Goal: Task Accomplishment & Management: Manage account settings

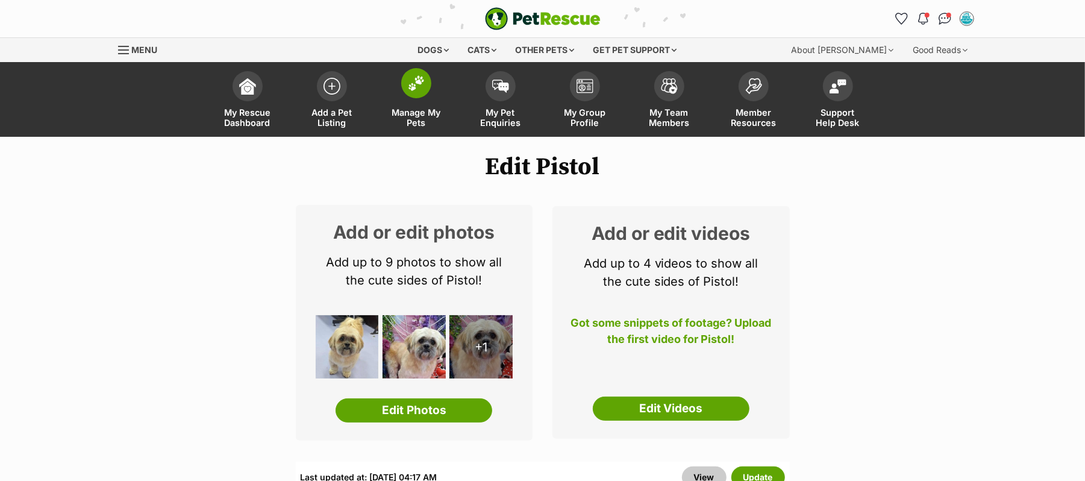
click at [417, 91] on img at bounding box center [416, 83] width 17 height 16
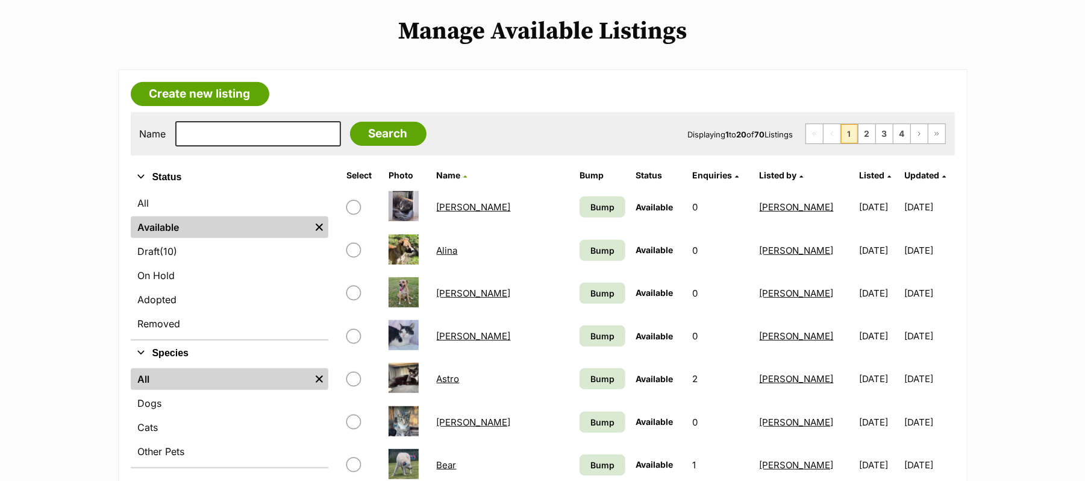
scroll to position [661, 0]
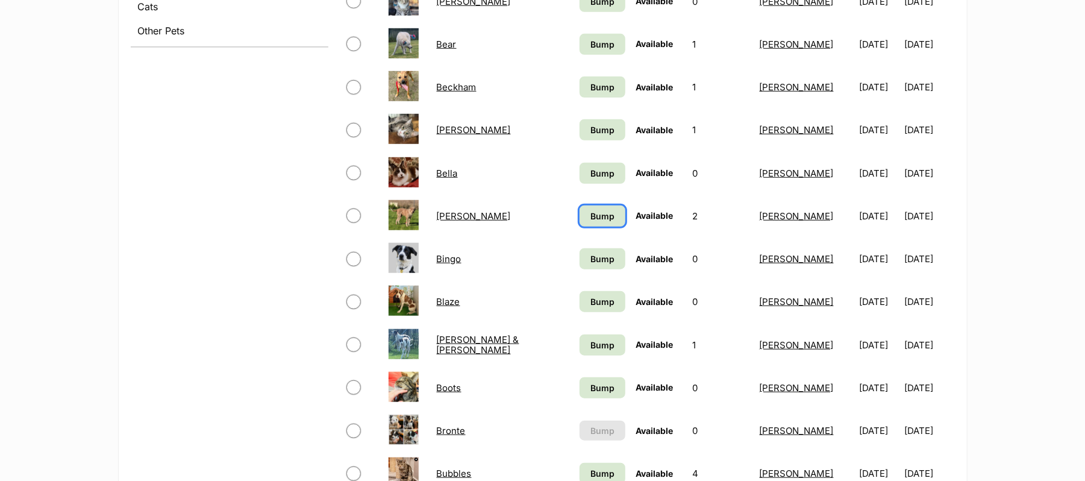
click at [590, 222] on span "Bump" at bounding box center [602, 216] width 24 height 13
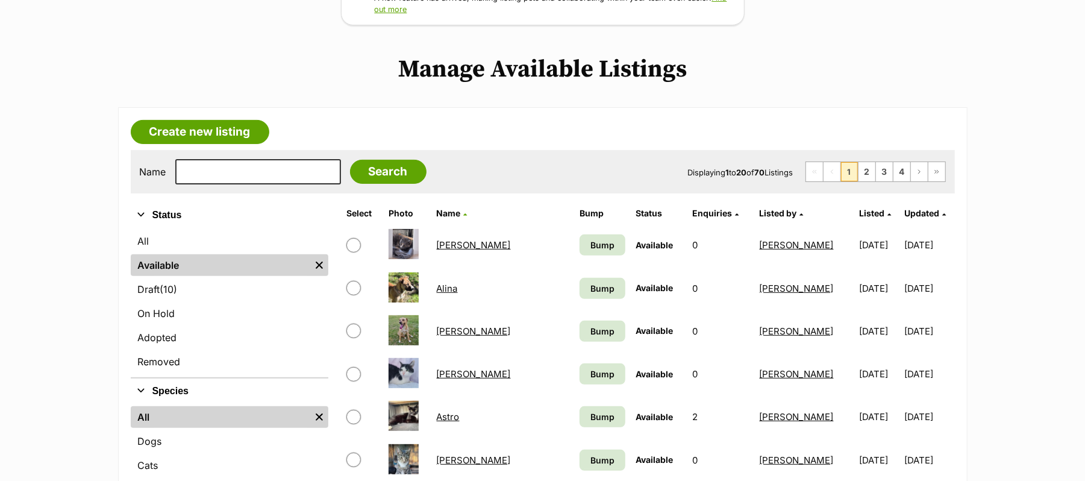
scroll to position [241, 0]
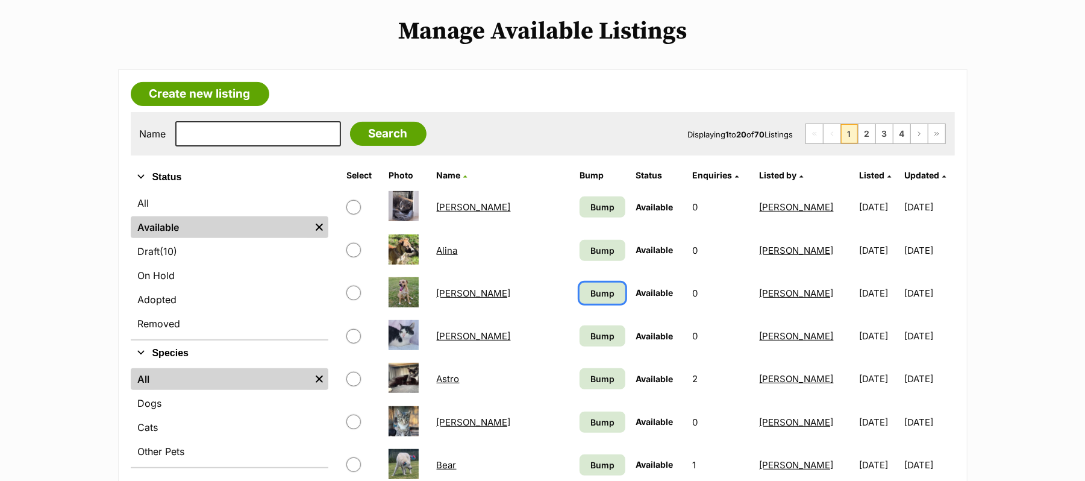
click at [590, 299] on span "Bump" at bounding box center [602, 293] width 24 height 13
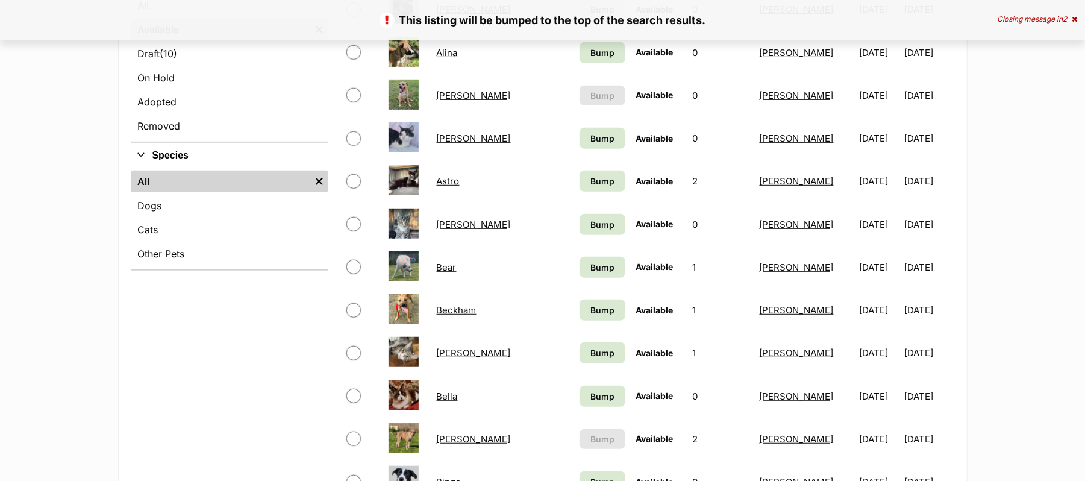
scroll to position [482, 0]
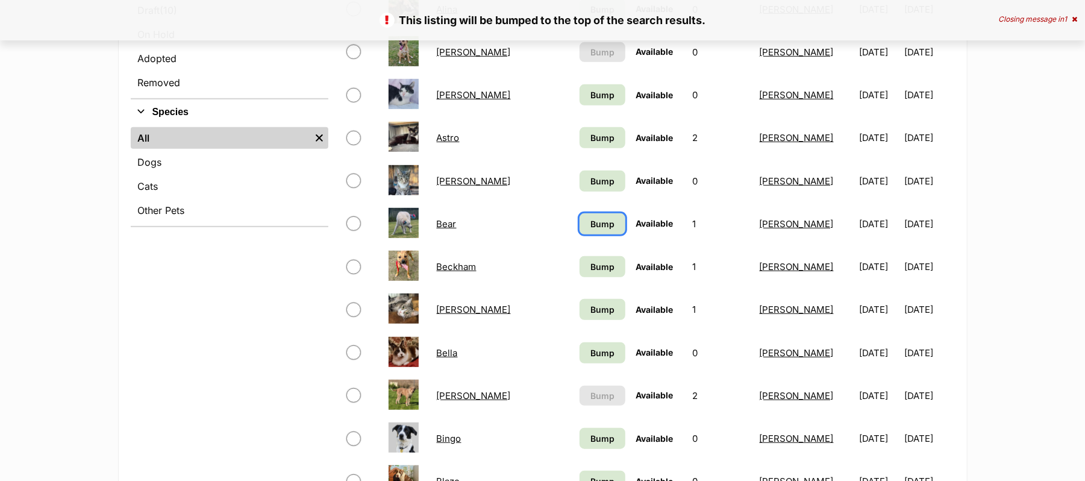
click at [590, 230] on span "Bump" at bounding box center [602, 223] width 24 height 13
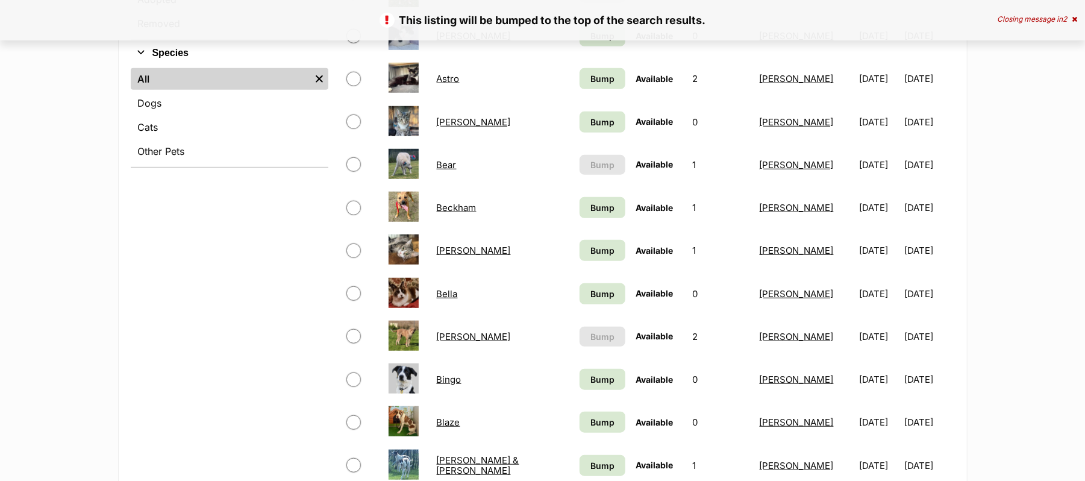
scroll to position [562, 0]
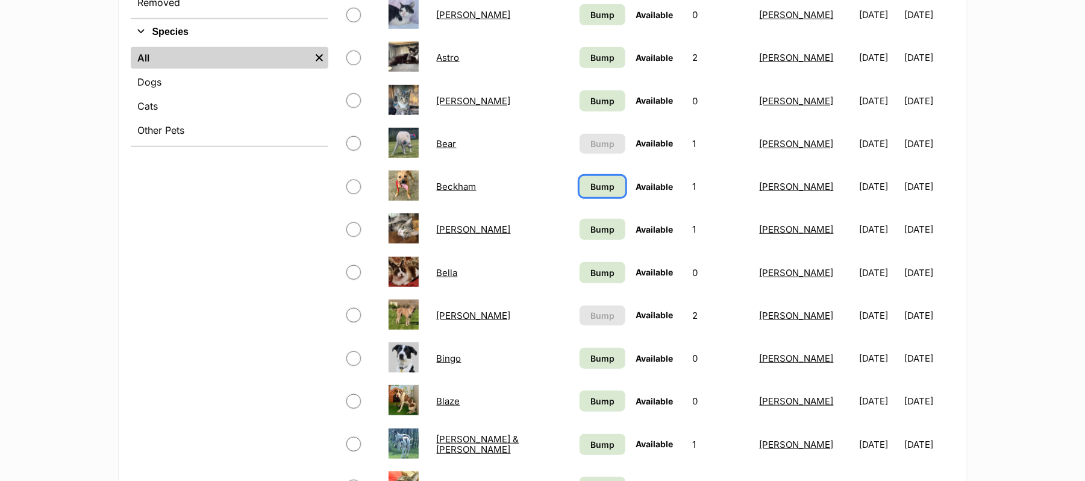
click at [590, 193] on span "Bump" at bounding box center [602, 186] width 24 height 13
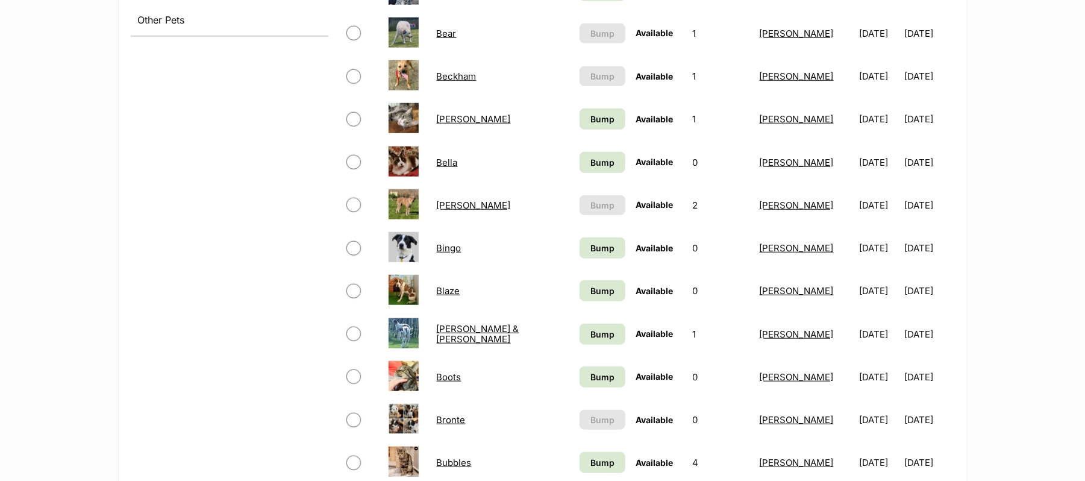
scroll to position [723, 0]
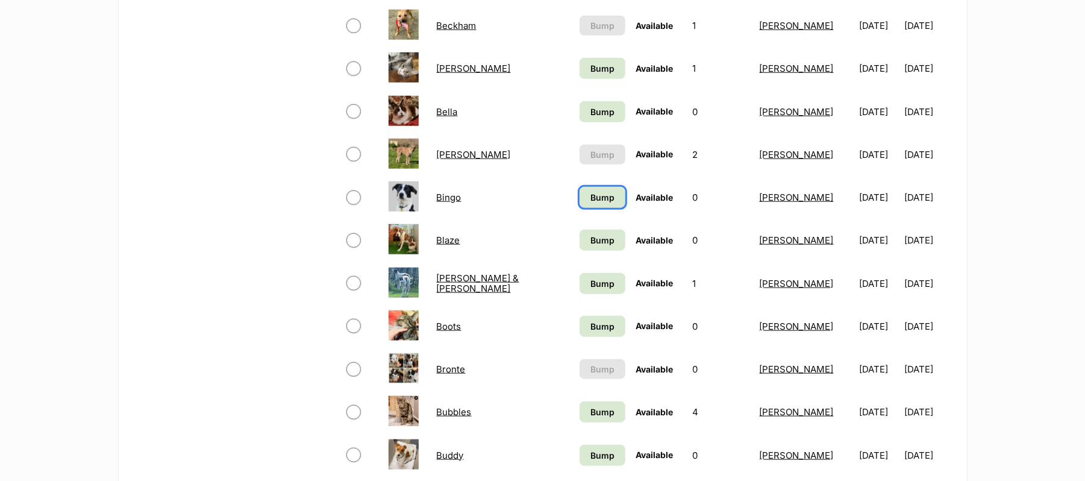
click at [590, 204] on span "Bump" at bounding box center [602, 197] width 24 height 13
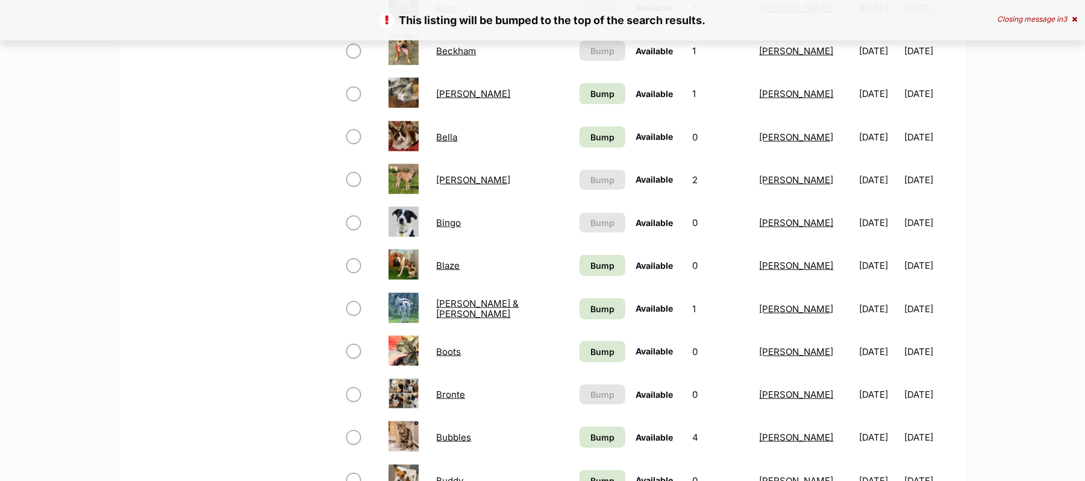
scroll to position [723, 0]
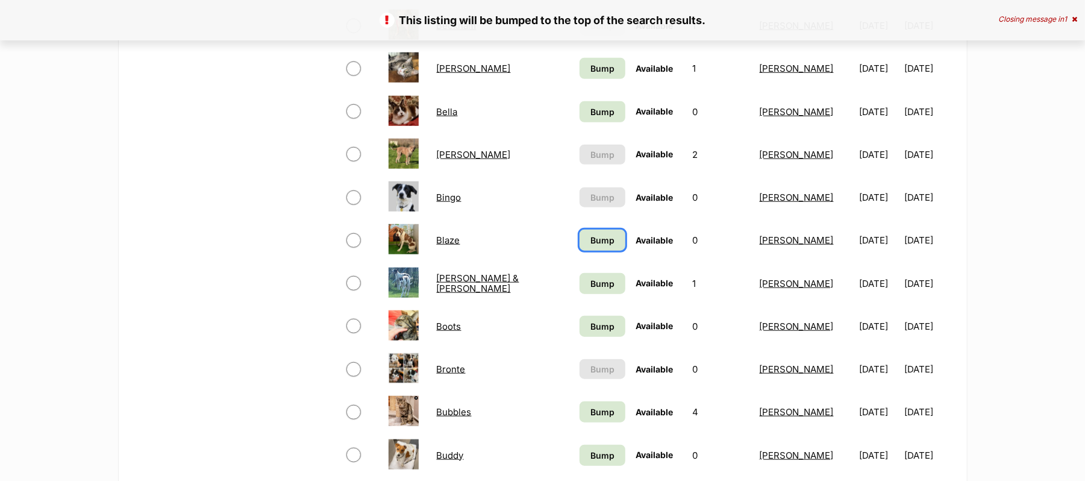
click at [590, 246] on span "Bump" at bounding box center [602, 240] width 24 height 13
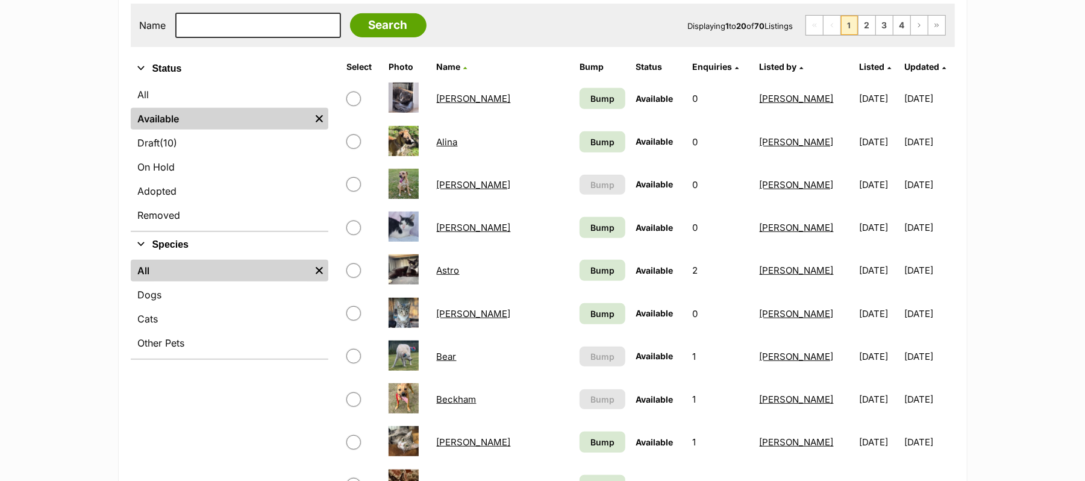
scroll to position [321, 0]
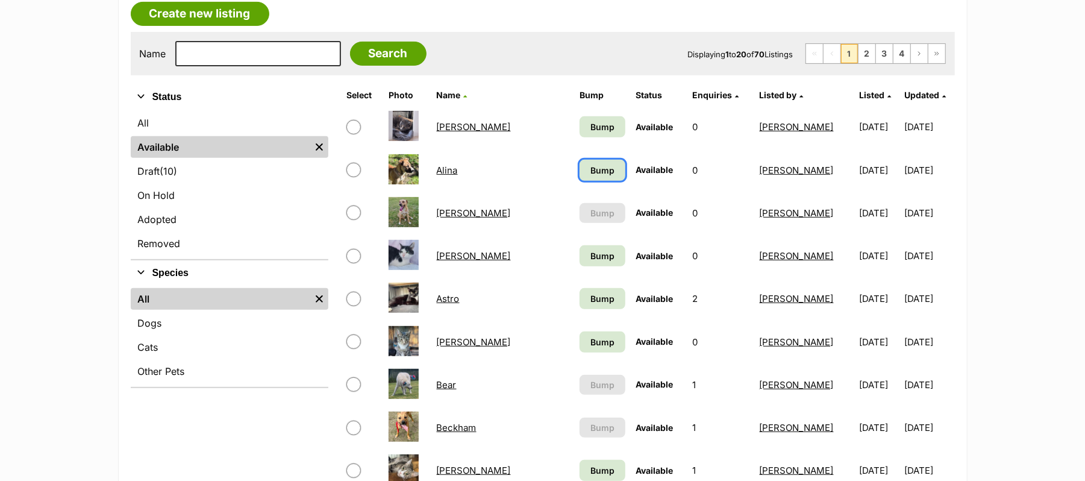
click at [590, 176] on span "Bump" at bounding box center [602, 170] width 24 height 13
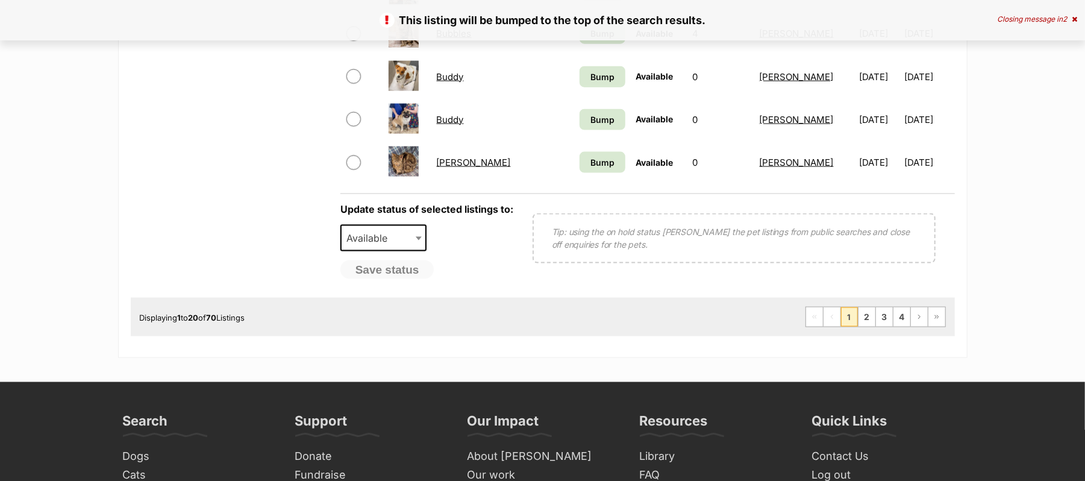
scroll to position [1124, 0]
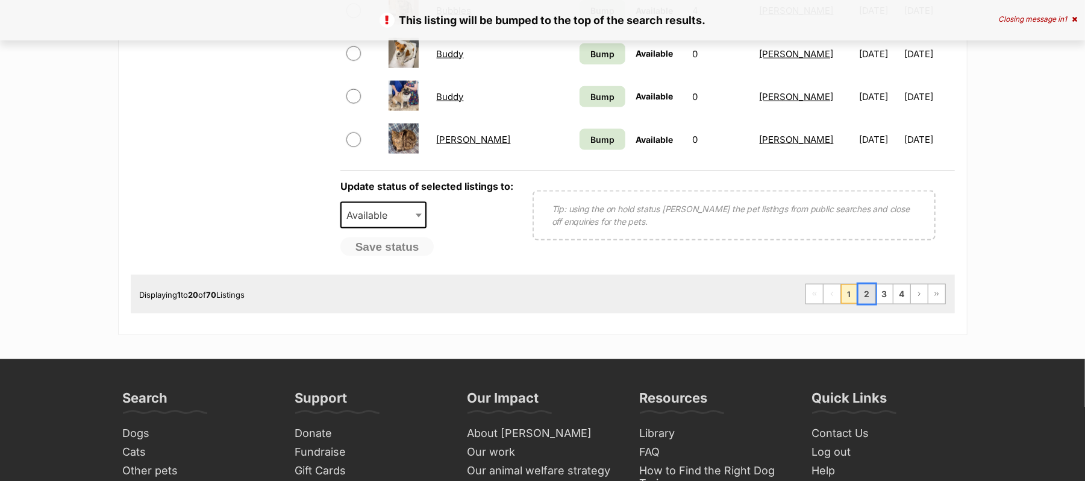
click at [858, 304] on link "2" at bounding box center [866, 293] width 17 height 19
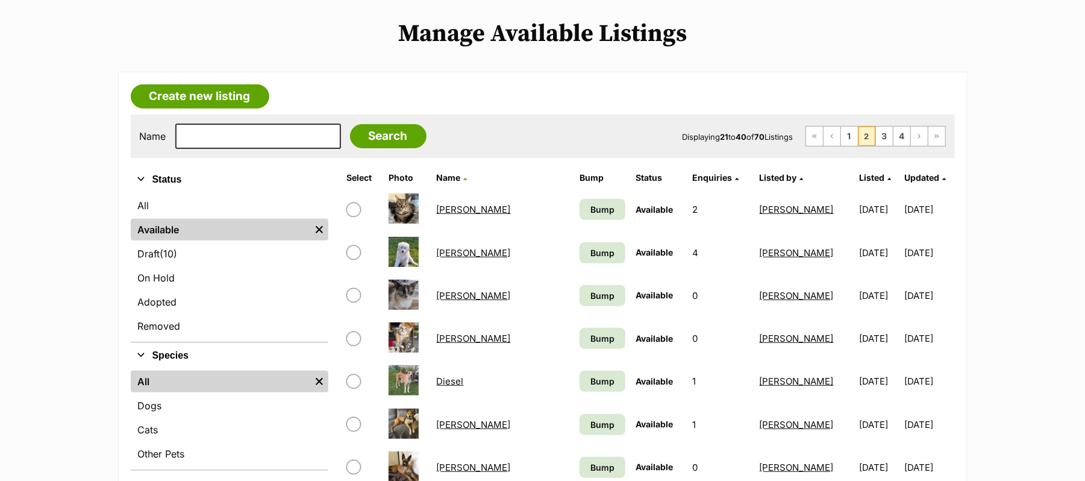
scroll to position [241, 0]
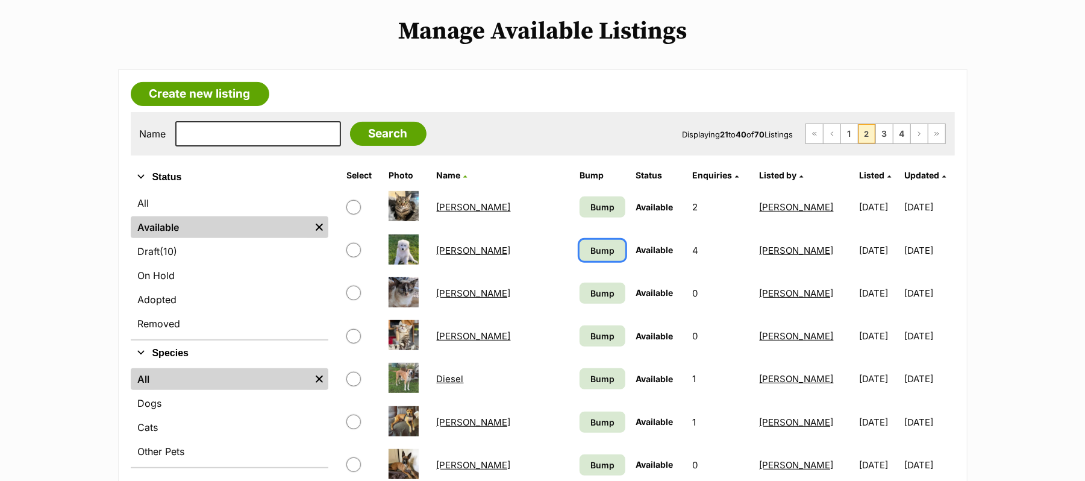
click at [590, 257] on span "Bump" at bounding box center [602, 250] width 24 height 13
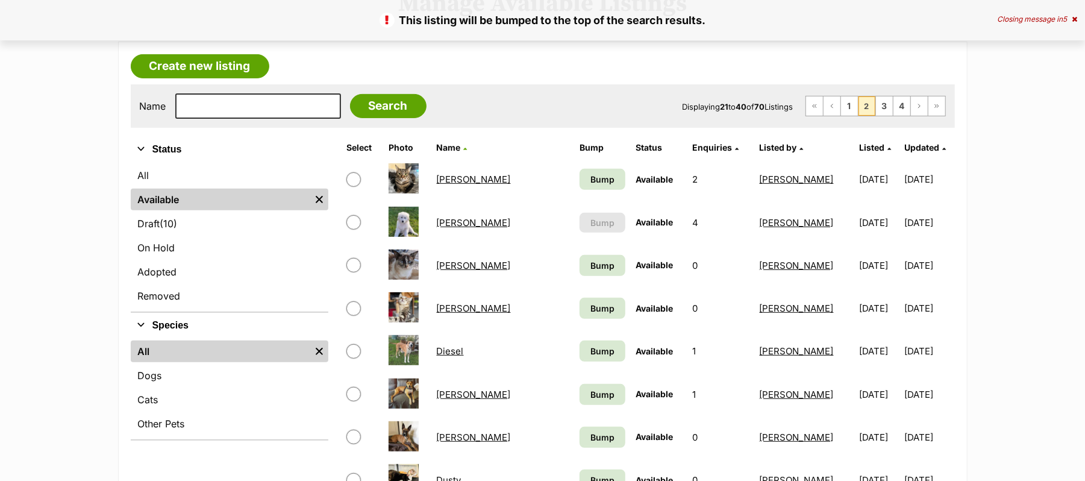
scroll to position [321, 0]
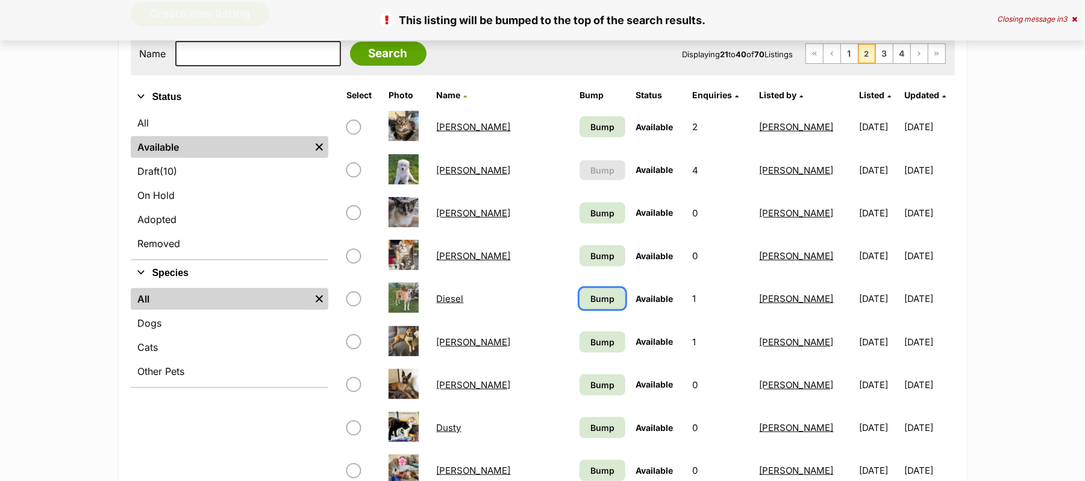
click at [590, 305] on span "Bump" at bounding box center [602, 298] width 24 height 13
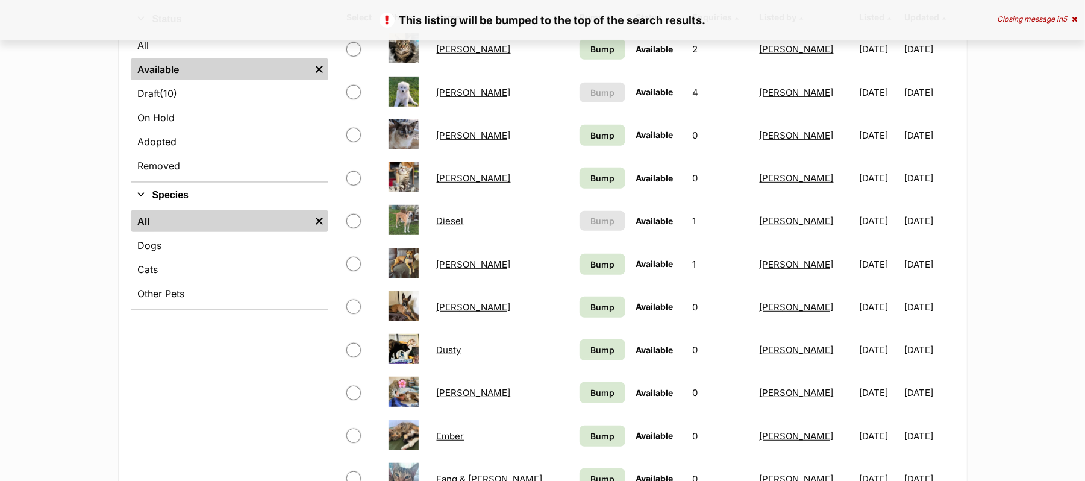
scroll to position [401, 0]
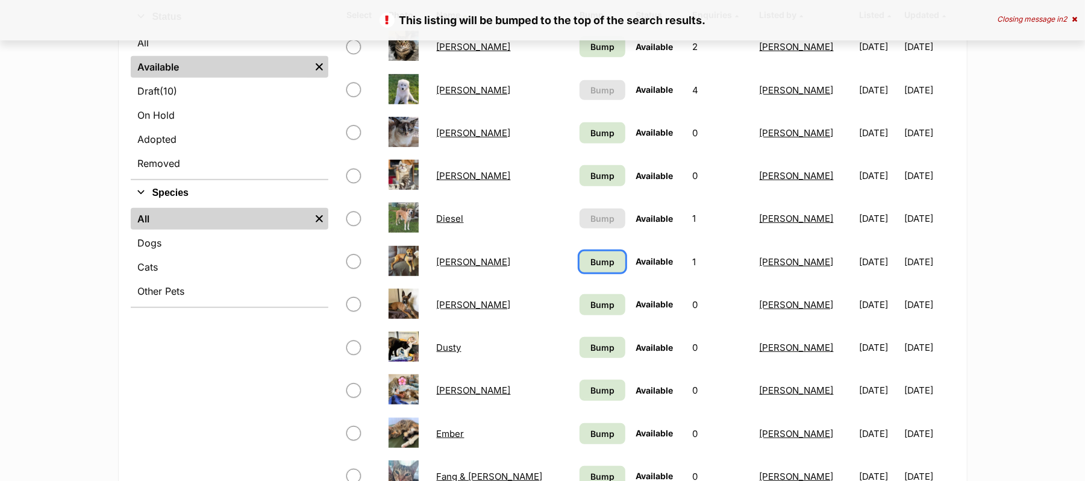
click at [590, 268] on span "Bump" at bounding box center [602, 261] width 24 height 13
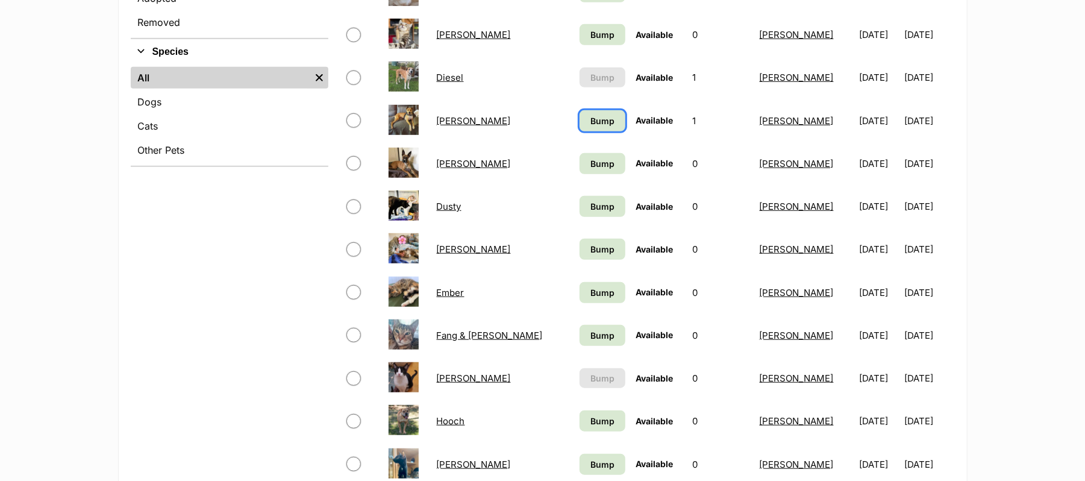
scroll to position [562, 0]
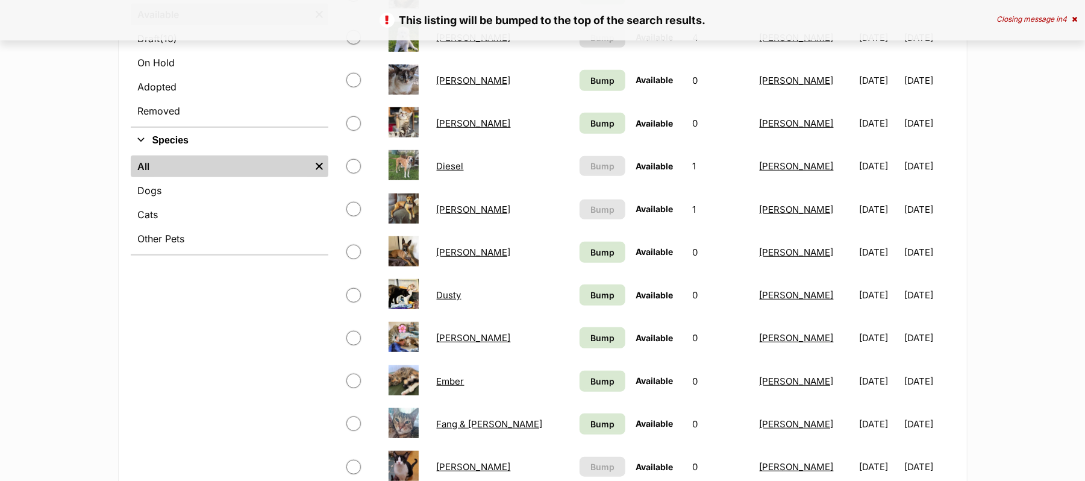
scroll to position [482, 0]
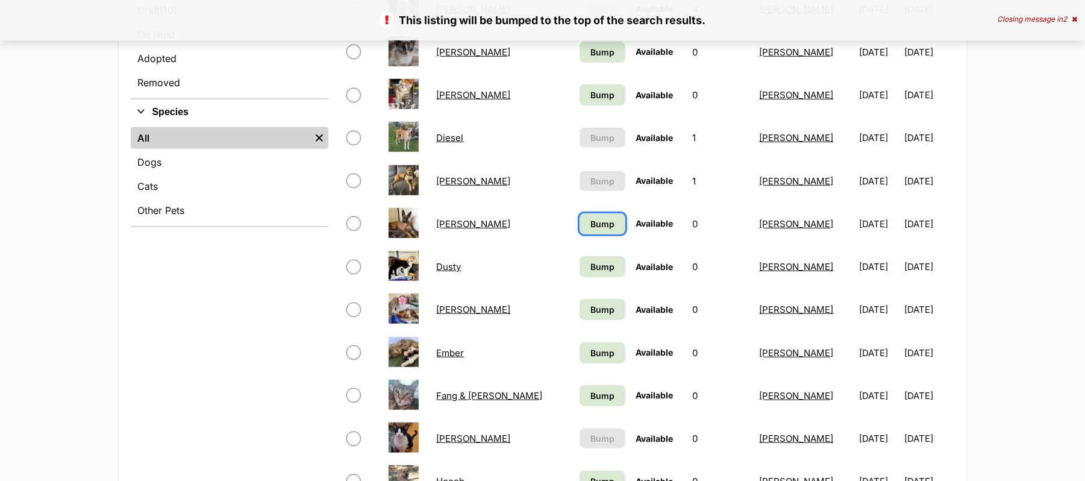
click at [590, 230] on span "Bump" at bounding box center [602, 223] width 24 height 13
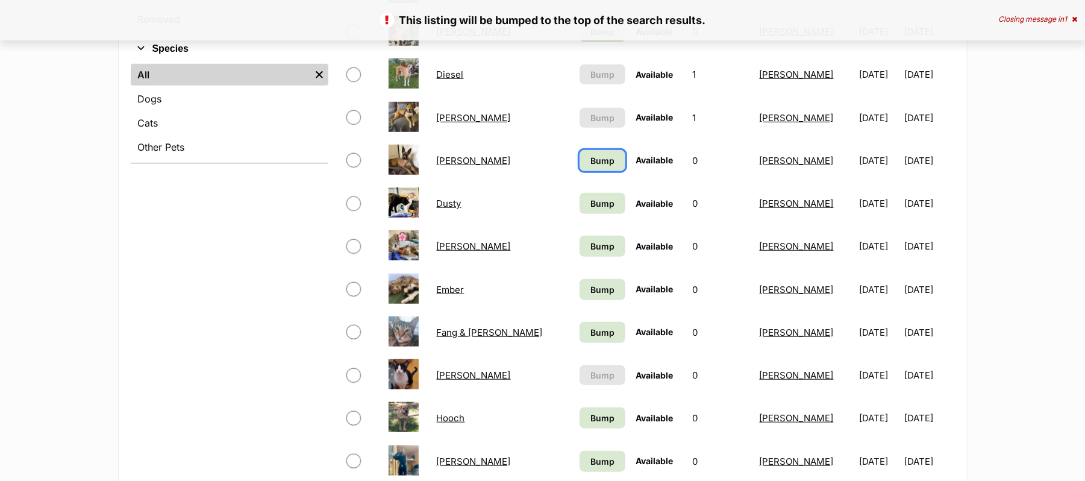
scroll to position [642, 0]
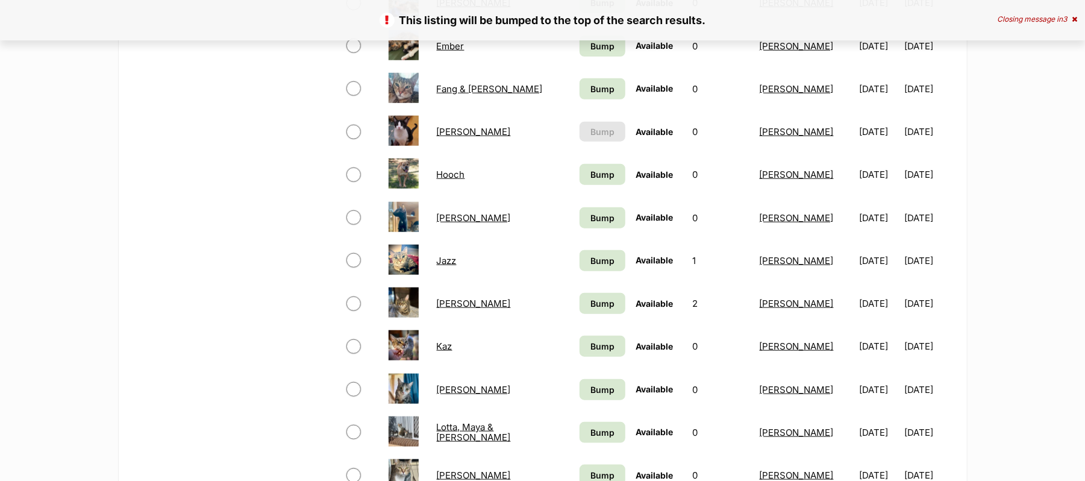
scroll to position [803, 0]
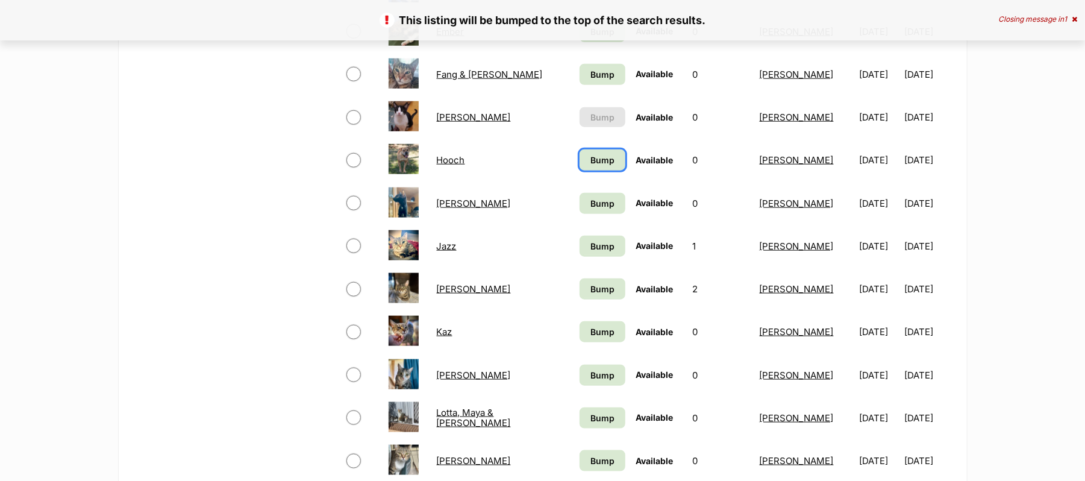
click at [590, 166] on span "Bump" at bounding box center [602, 160] width 24 height 13
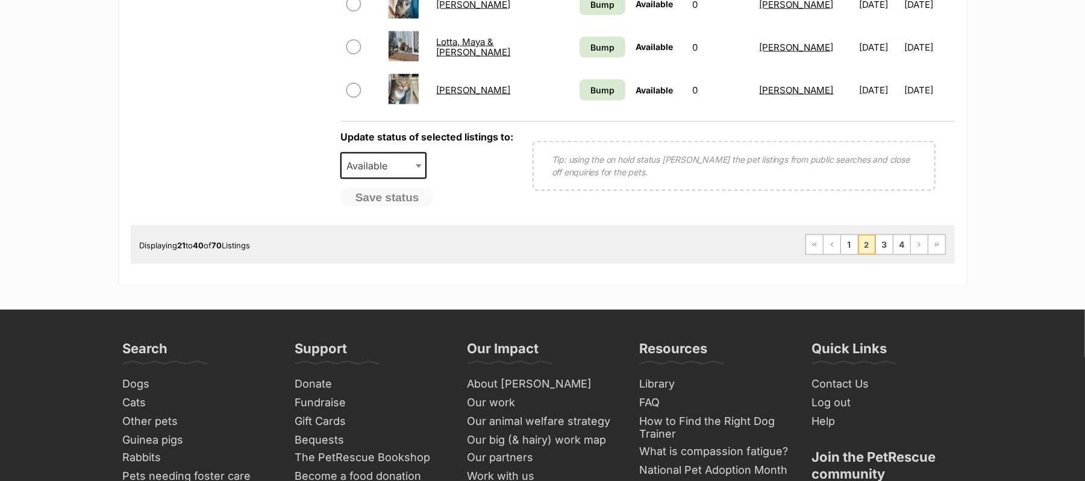
scroll to position [1204, 0]
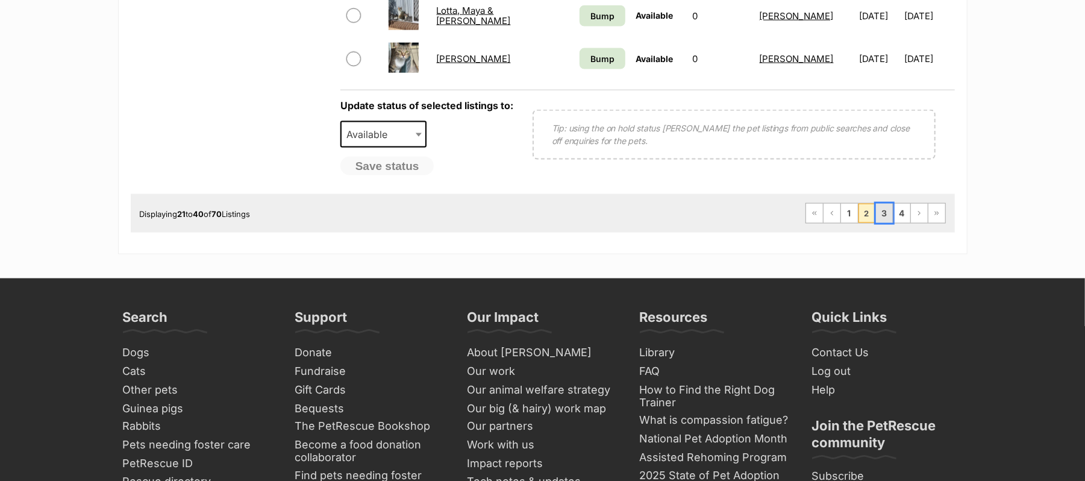
click at [876, 223] on link "3" at bounding box center [884, 213] width 17 height 19
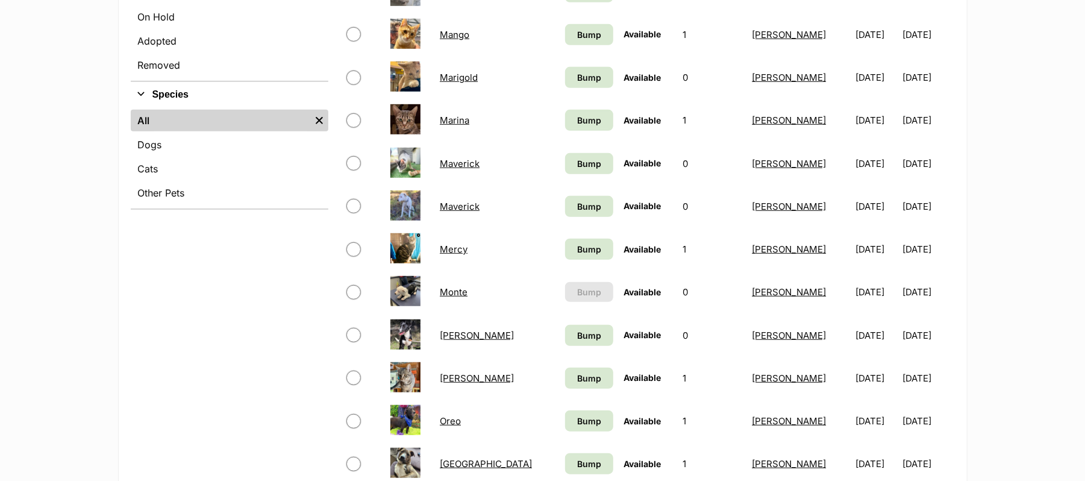
scroll to position [562, 0]
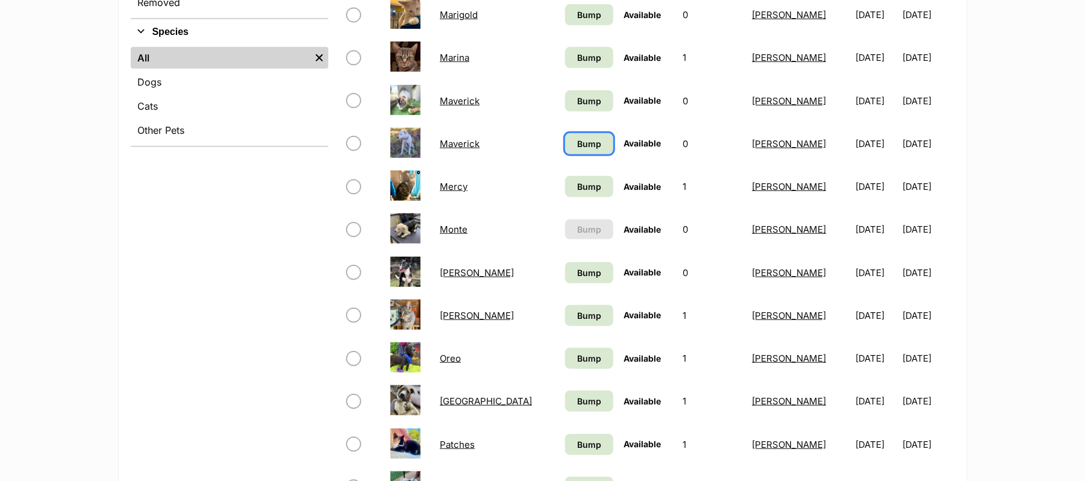
click at [577, 150] on span "Bump" at bounding box center [589, 143] width 24 height 13
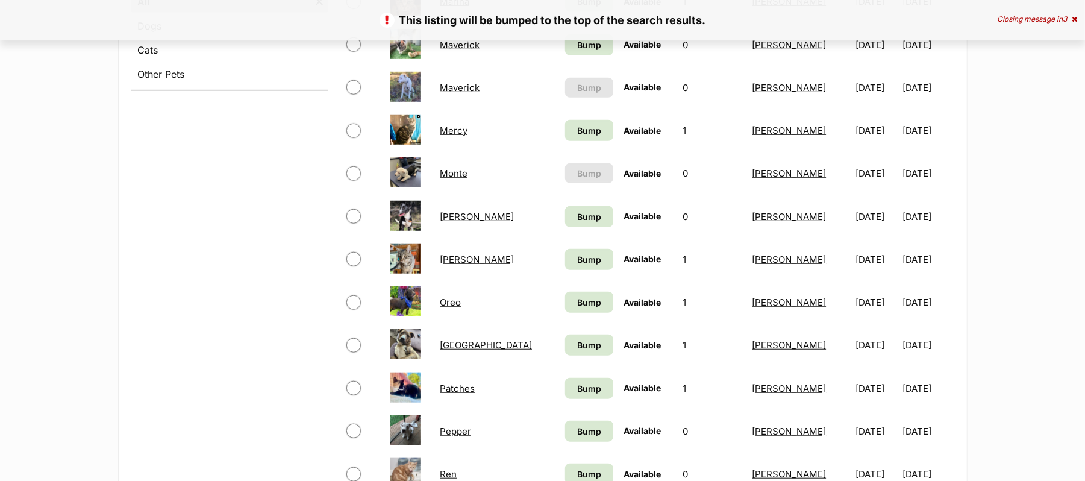
scroll to position [642, 0]
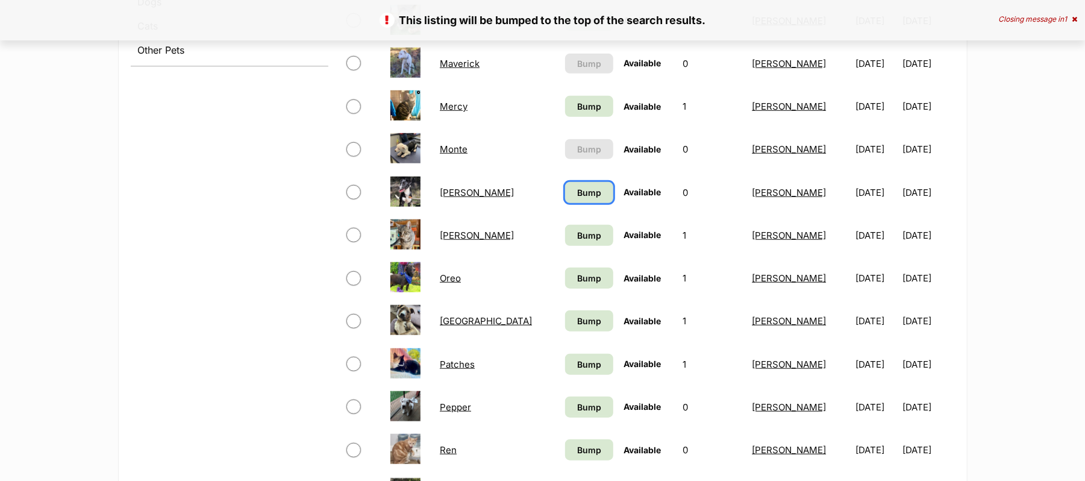
click at [577, 199] on span "Bump" at bounding box center [589, 192] width 24 height 13
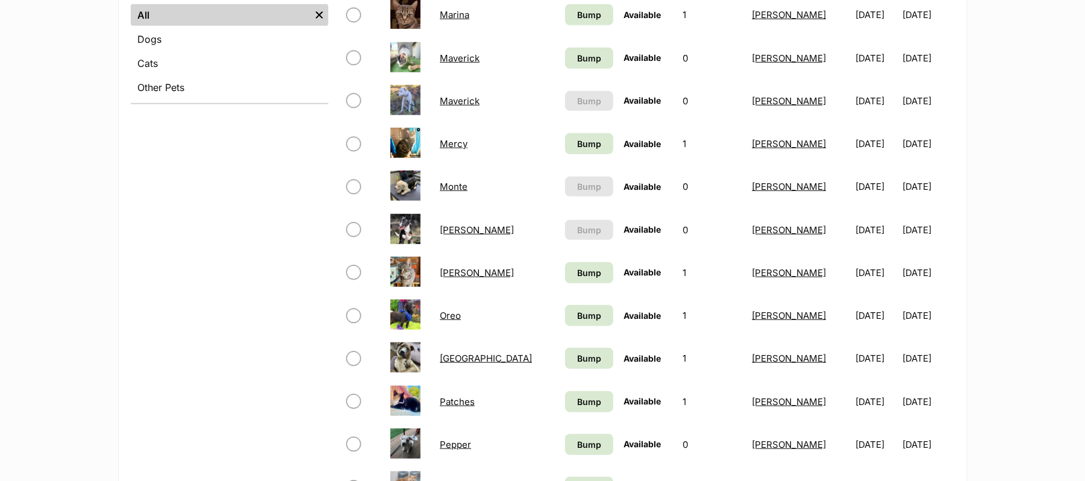
scroll to position [723, 0]
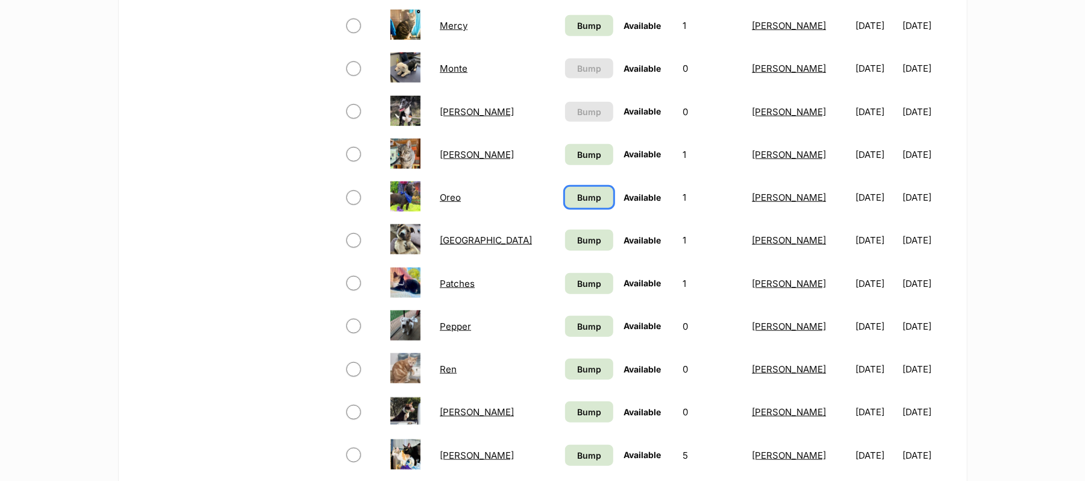
click at [577, 204] on span "Bump" at bounding box center [589, 197] width 24 height 13
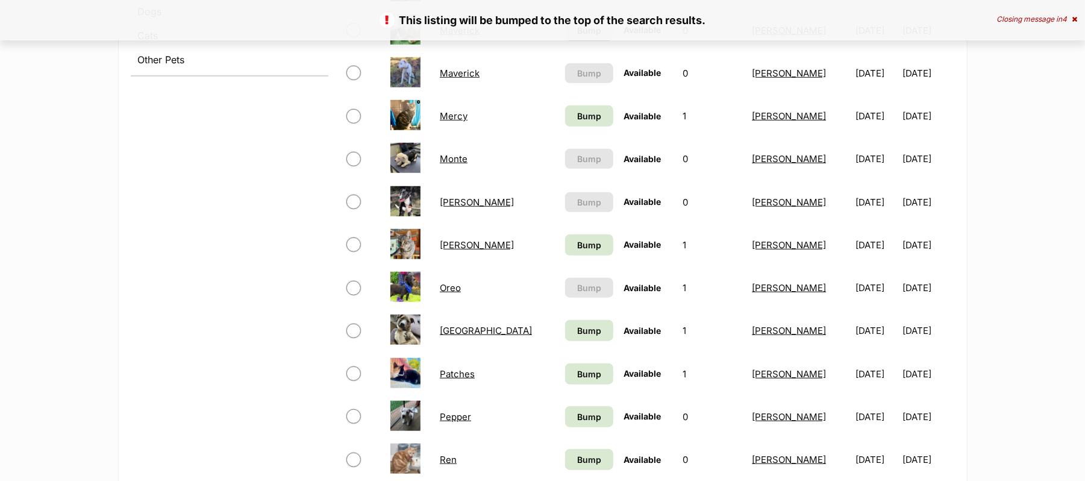
scroll to position [642, 0]
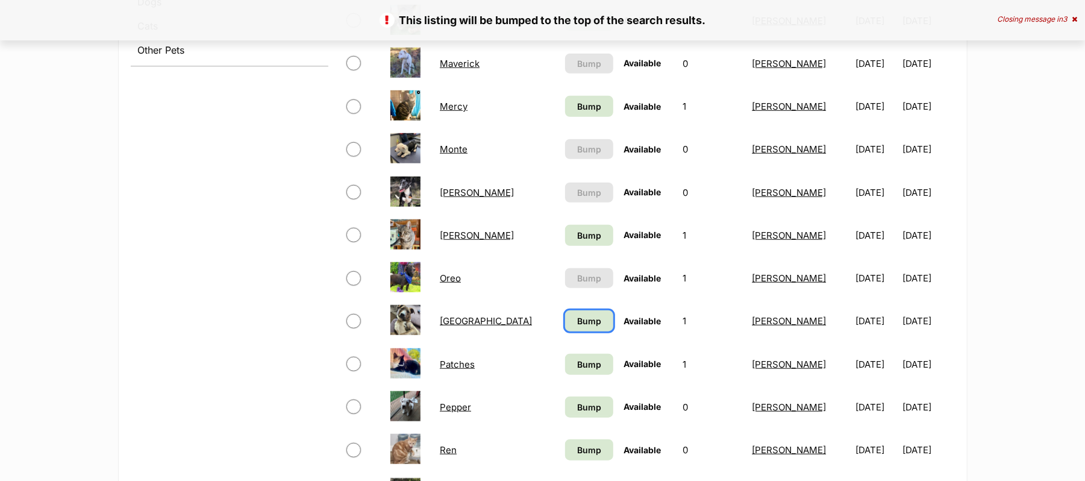
click at [577, 327] on span "Bump" at bounding box center [589, 320] width 24 height 13
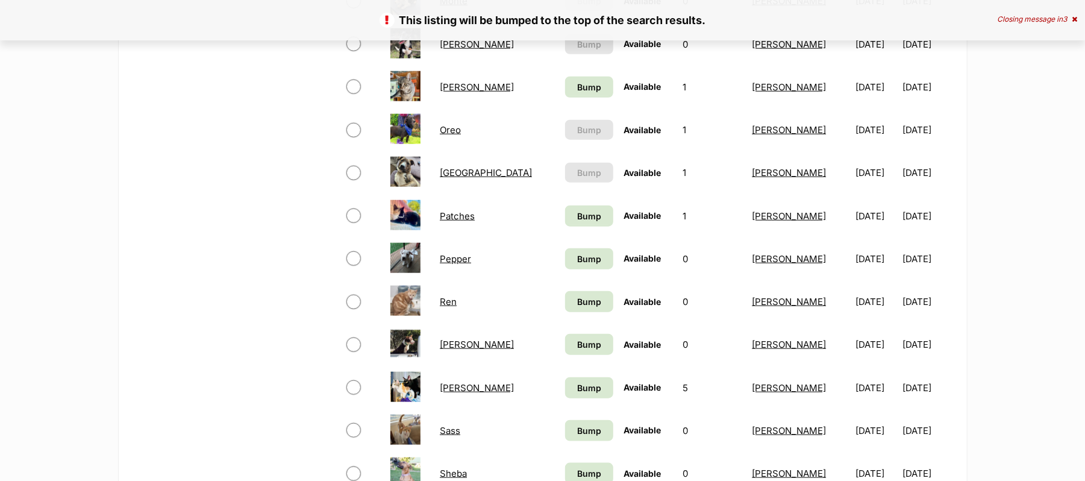
scroll to position [803, 0]
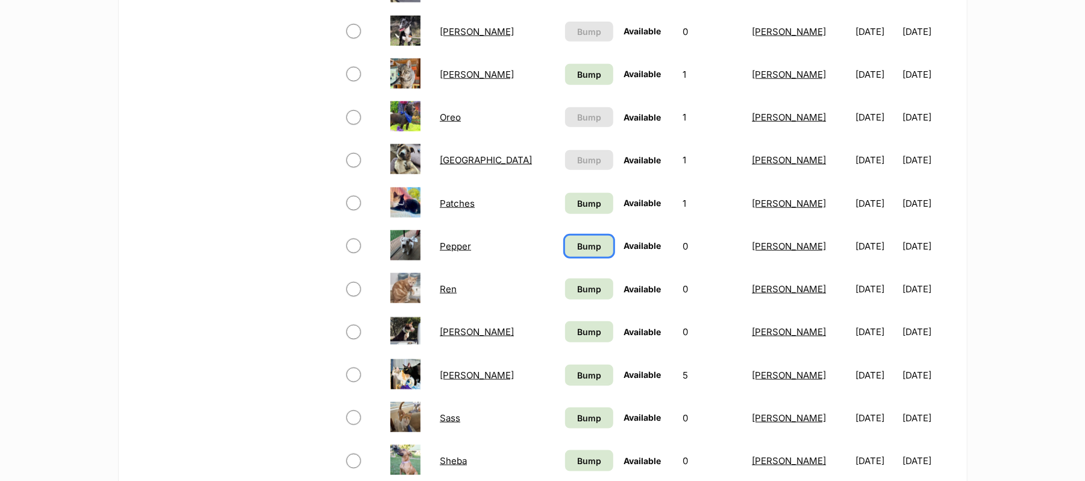
click at [577, 252] on span "Bump" at bounding box center [589, 246] width 24 height 13
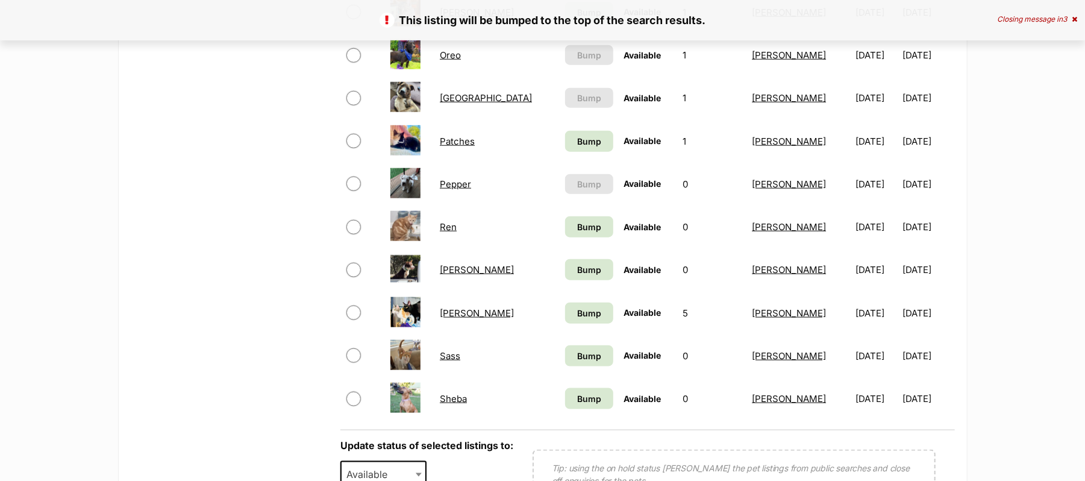
scroll to position [883, 0]
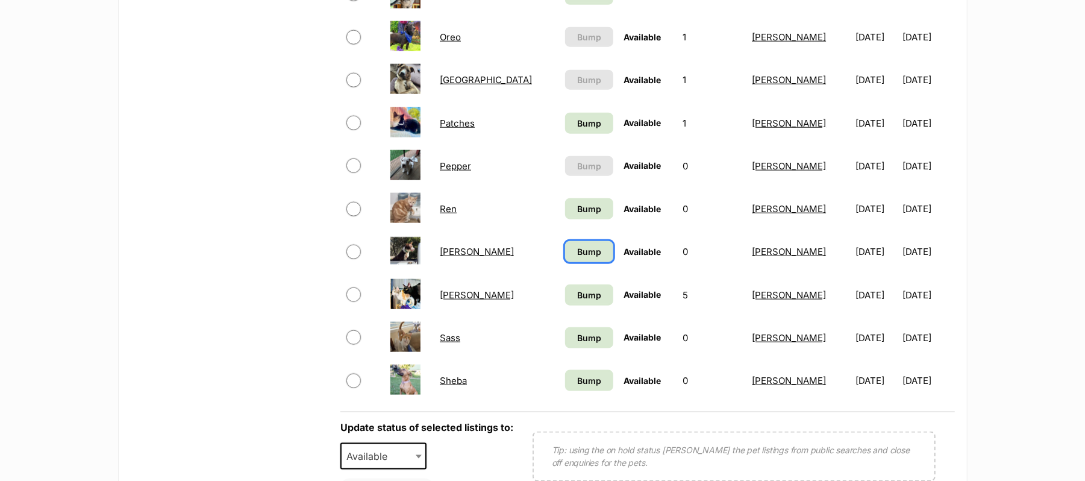
click at [577, 258] on span "Bump" at bounding box center [589, 251] width 24 height 13
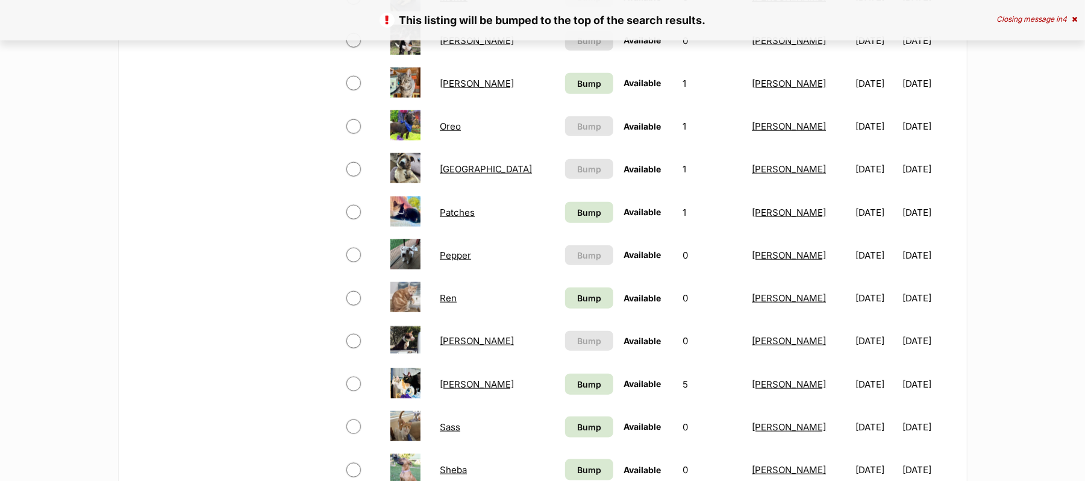
scroll to position [883, 0]
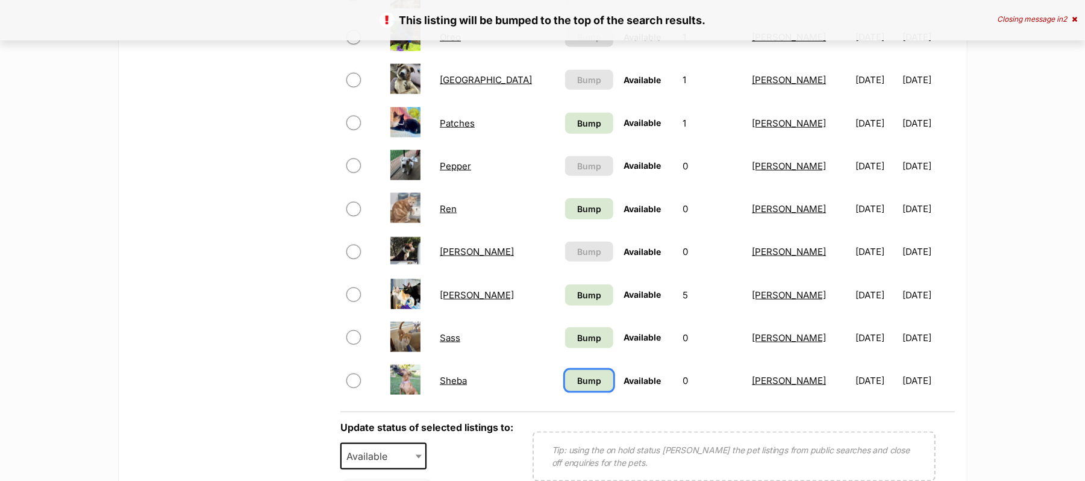
click at [577, 387] on span "Bump" at bounding box center [589, 380] width 24 height 13
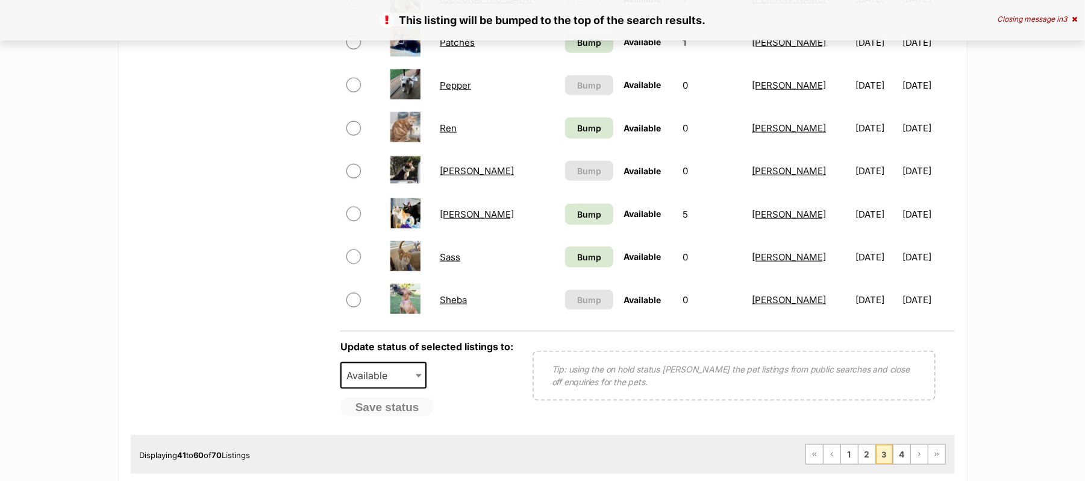
scroll to position [1124, 0]
